Goal: Task Accomplishment & Management: Use online tool/utility

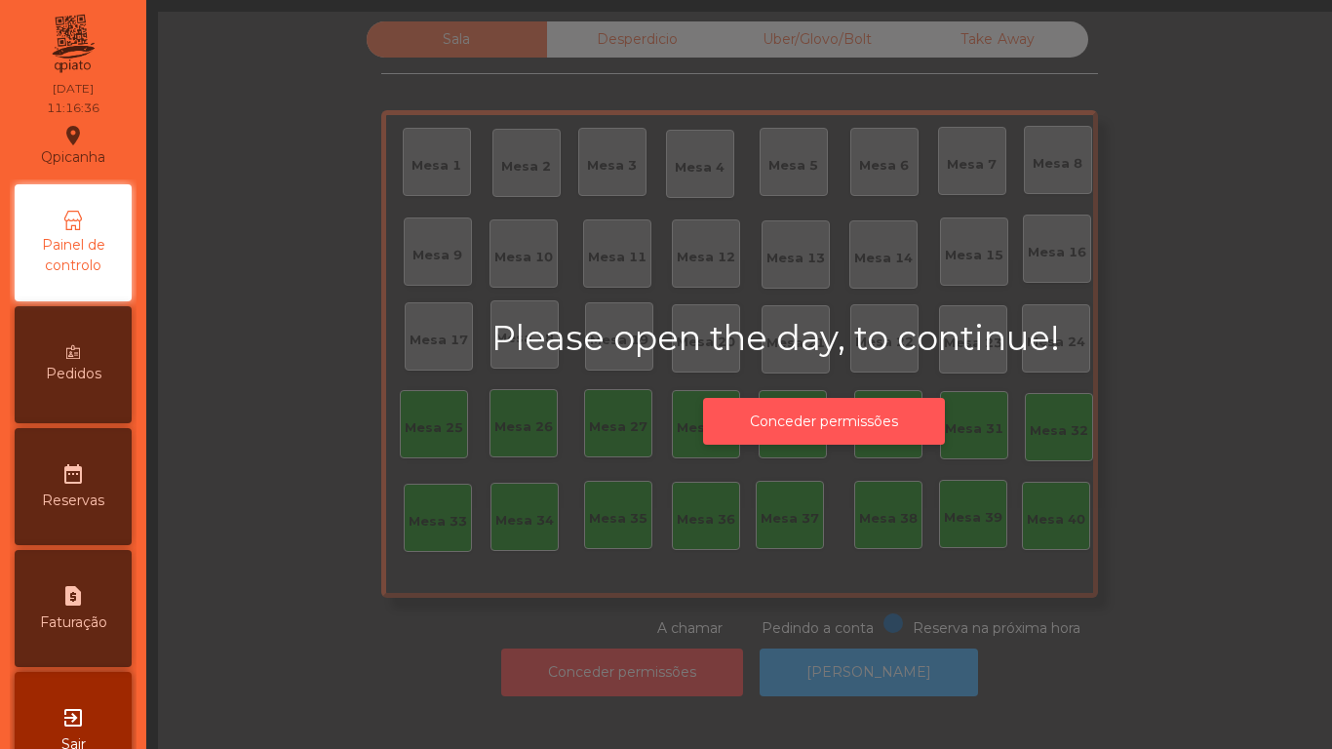
click at [831, 424] on button "Conceder permissões" at bounding box center [824, 422] width 242 height 48
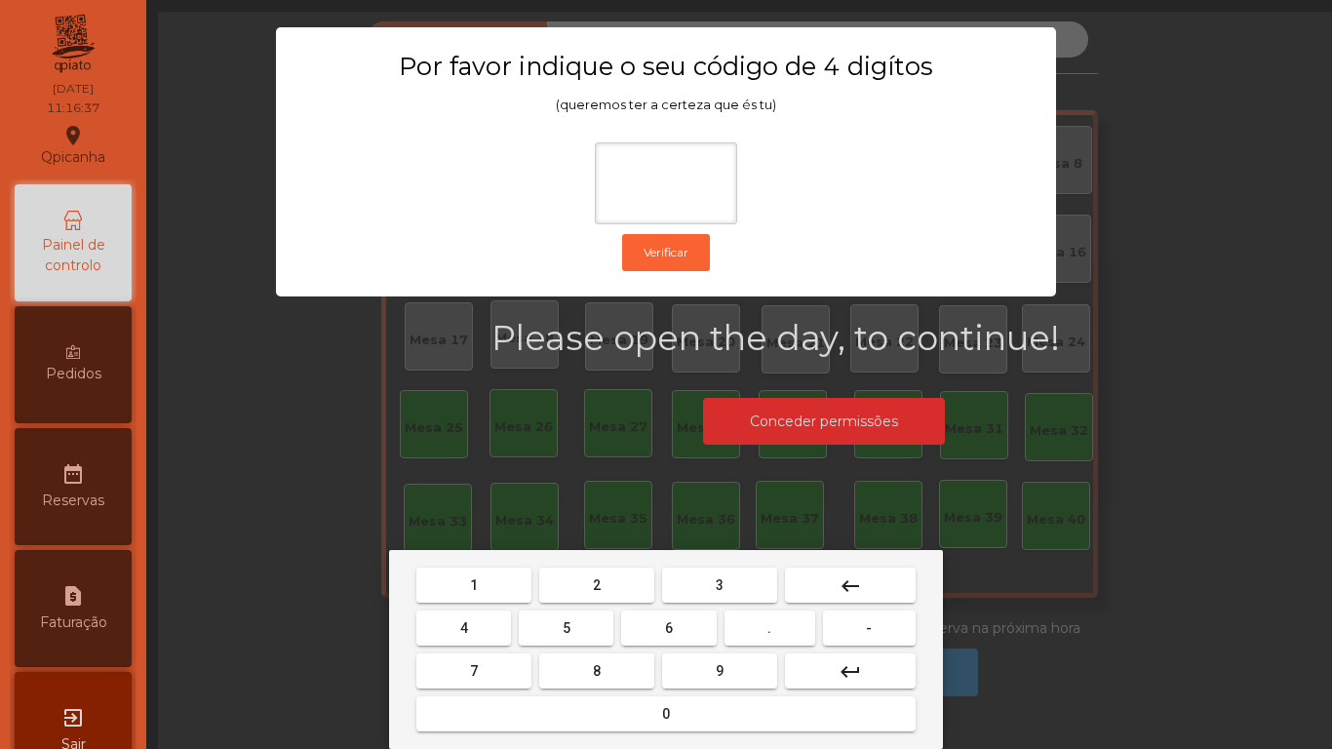
click at [474, 584] on span "1" at bounding box center [474, 585] width 8 height 16
click at [758, 667] on button "9" at bounding box center [719, 670] width 115 height 35
click at [484, 623] on button "4" at bounding box center [463, 627] width 95 height 35
click at [666, 721] on span "0" at bounding box center [666, 714] width 8 height 16
type input "****"
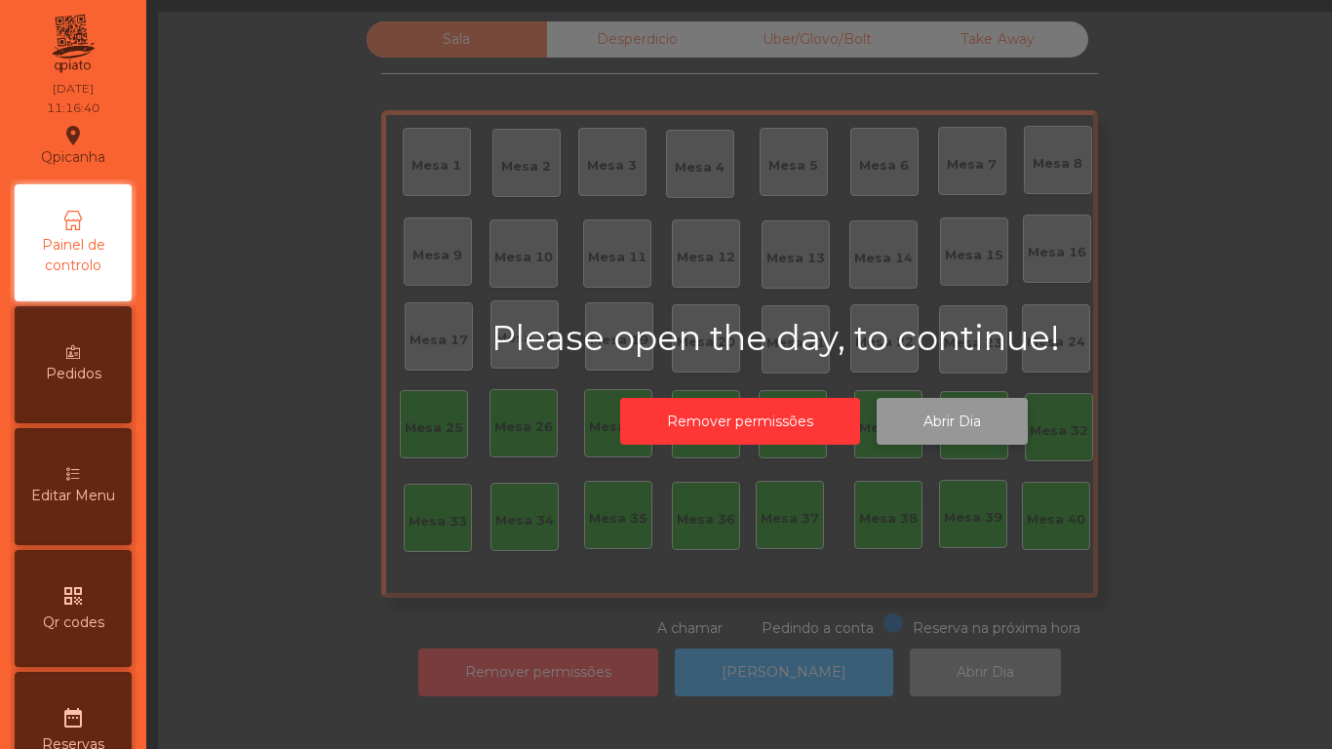
click at [949, 408] on button "Abrir Dia" at bounding box center [952, 422] width 151 height 48
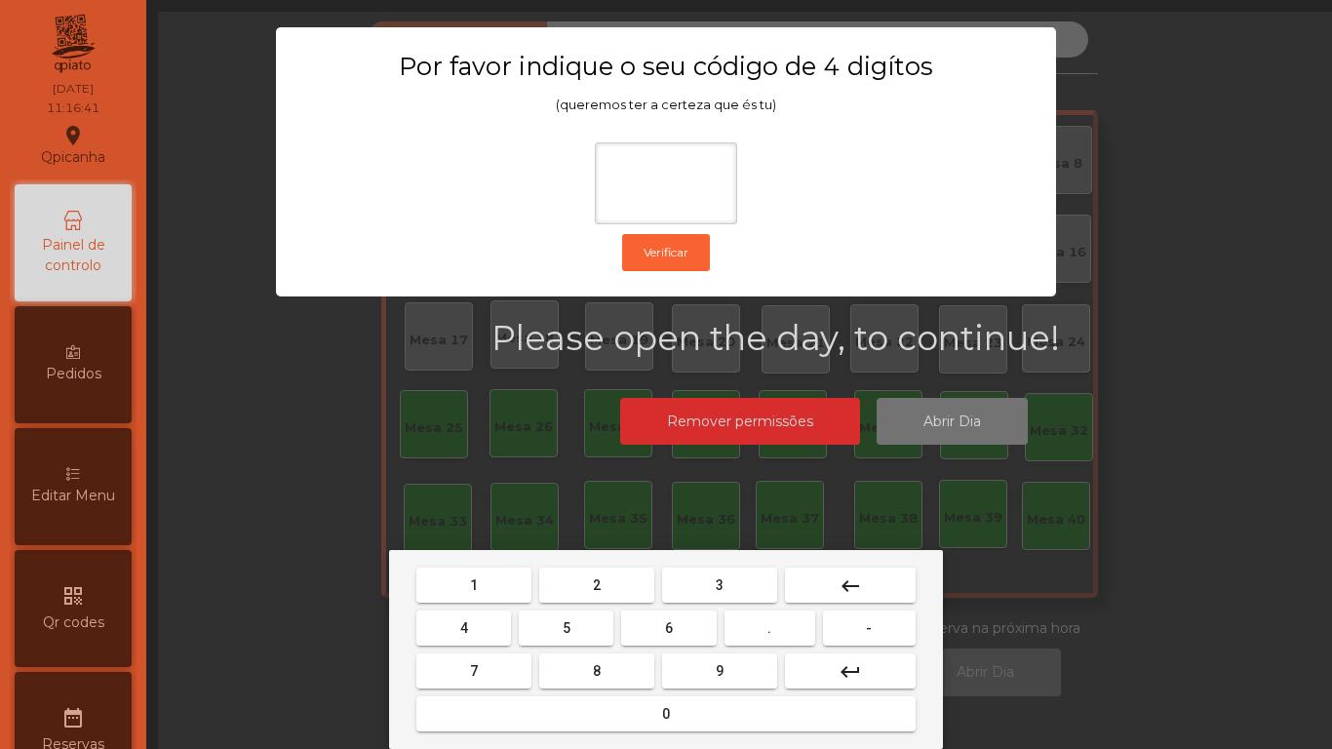
click at [479, 570] on button "1" at bounding box center [473, 585] width 115 height 35
click at [740, 665] on button "9" at bounding box center [719, 670] width 115 height 35
click at [463, 626] on span "4" at bounding box center [464, 628] width 8 height 16
click at [653, 708] on button "0" at bounding box center [665, 713] width 499 height 35
type input "****"
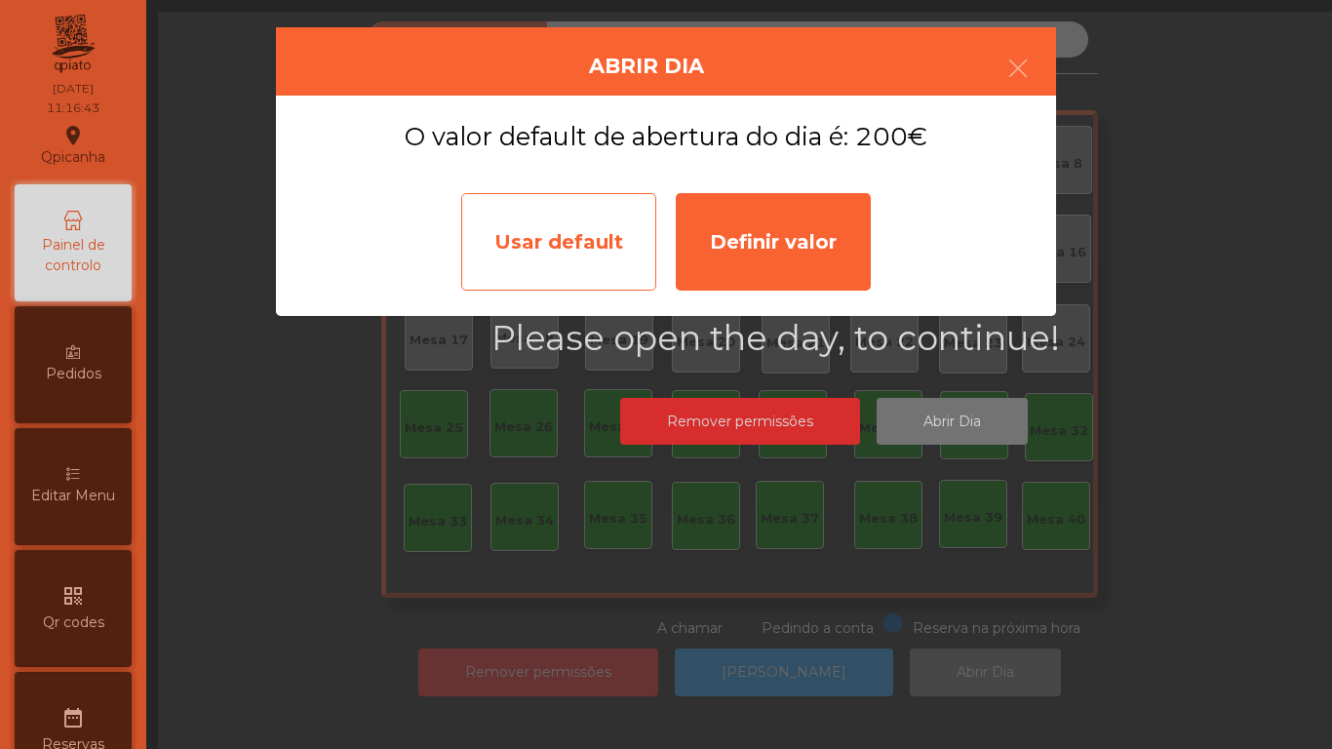
click at [569, 257] on div "Usar default" at bounding box center [558, 242] width 195 height 98
